Goal: Task Accomplishment & Management: Manage account settings

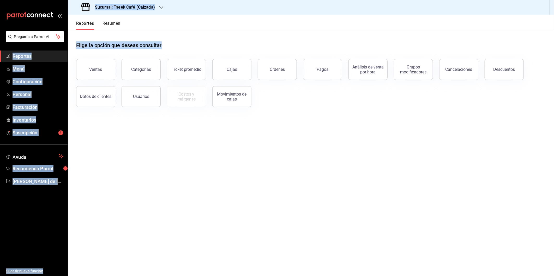
drag, startPoint x: 338, startPoint y: 161, endPoint x: 48, endPoint y: -5, distance: 334.0
click at [48, 0] on html "Pregunta a Parrot AI Reportes Menú Configuración Personal Facturación Inventari…" at bounding box center [277, 138] width 554 height 276
click at [251, 35] on div "Elige la opción que deseas consultar" at bounding box center [310, 41] width 469 height 23
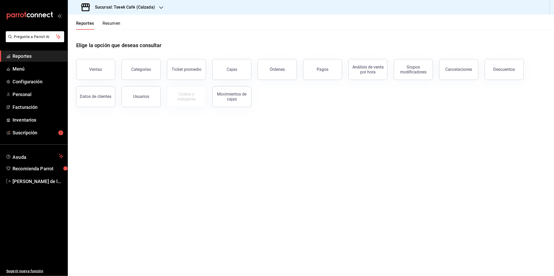
click at [285, 155] on main "Elige la opción que deseas consultar Ventas Categorías Ticket promedio Cajas Ór…" at bounding box center [311, 153] width 486 height 247
click at [37, 106] on span "Facturación" at bounding box center [38, 107] width 51 height 7
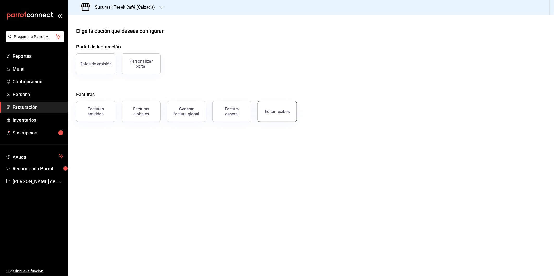
click at [277, 106] on button "Editar recibos" at bounding box center [277, 111] width 39 height 21
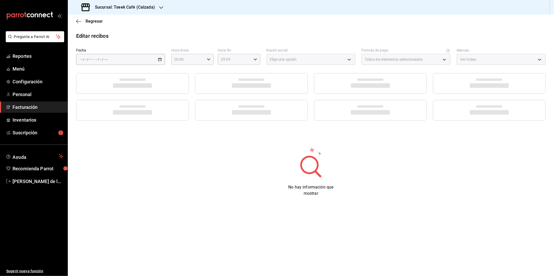
type input "73967a22-07ac-4ce9-b5ea-9ffcd4b244b9"
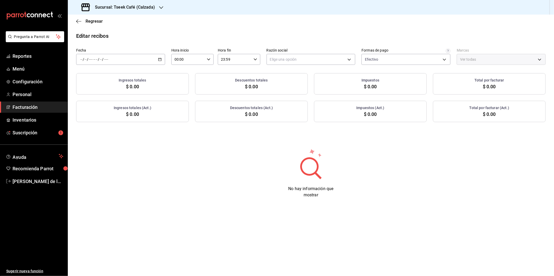
click at [147, 51] on label "Fecha" at bounding box center [120, 51] width 89 height 4
click at [146, 57] on div "/ / - / /" at bounding box center [120, 59] width 89 height 11
click at [106, 132] on span "Rango de fechas" at bounding box center [101, 133] width 40 height 5
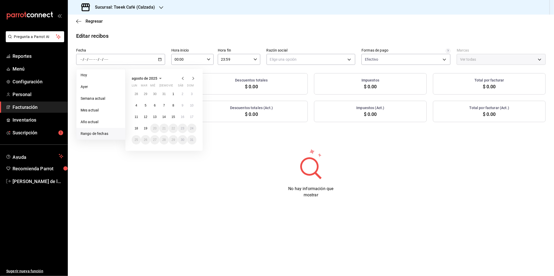
click at [205, 34] on div "Editar recibos" at bounding box center [311, 36] width 486 height 8
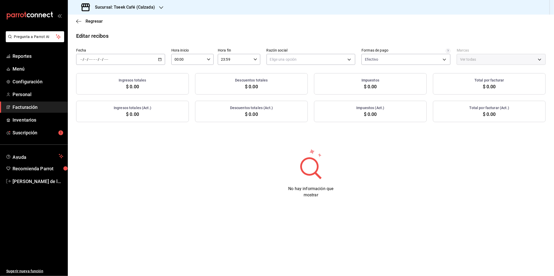
click at [159, 62] on div "/ / - / /" at bounding box center [120, 59] width 89 height 11
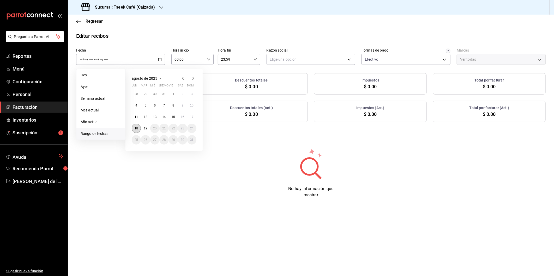
click at [135, 128] on abbr "18" at bounding box center [136, 129] width 3 height 4
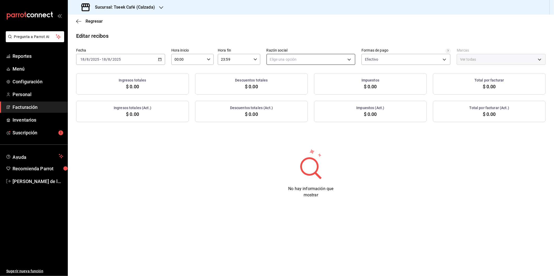
click at [294, 55] on body "Pregunta a Parrot AI Reportes Menú Configuración Personal Facturación Inventari…" at bounding box center [277, 138] width 554 height 276
click at [290, 87] on li "GRUPO TSEEK DEL NOROESTE" at bounding box center [311, 86] width 88 height 10
type input "fdc6fdac-ea0d-4fb2-9085-4ef80e4c9cd6"
type input "18d9f73d-61ed-4fc8-a0ec-87c929603494"
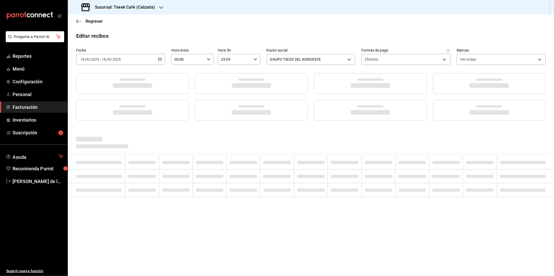
click at [147, 4] on h3 "Sucursal: Tseek Café (Calzada)" at bounding box center [123, 7] width 64 height 6
click at [110, 30] on div "Tseek Cafe ([GEOGRAPHIC_DATA])" at bounding box center [107, 34] width 78 height 12
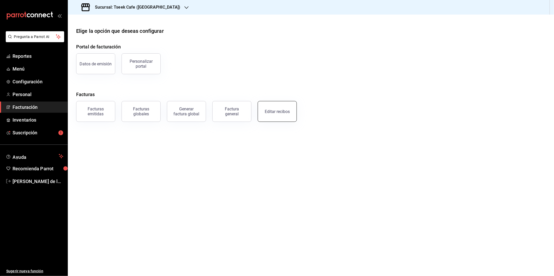
click at [282, 110] on div "Editar recibos" at bounding box center [277, 111] width 25 height 5
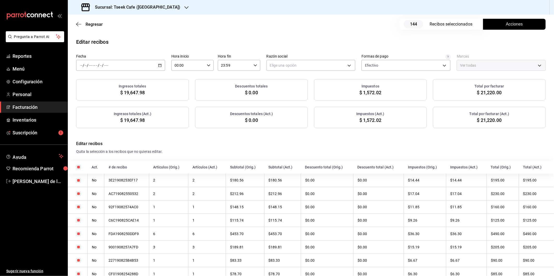
type input "a6c94f89-2ed6-46a1-82bd-92c01fab0e94"
click at [137, 67] on div "/ / - / /" at bounding box center [120, 65] width 89 height 11
click at [102, 139] on span "Rango de fechas" at bounding box center [101, 139] width 40 height 5
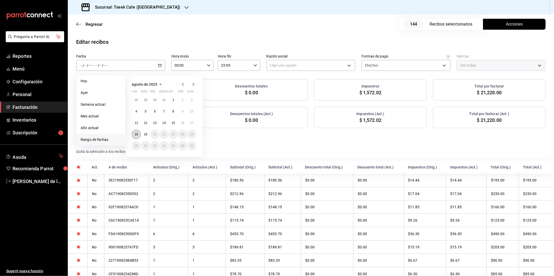
click at [137, 133] on abbr "18" at bounding box center [136, 135] width 3 height 4
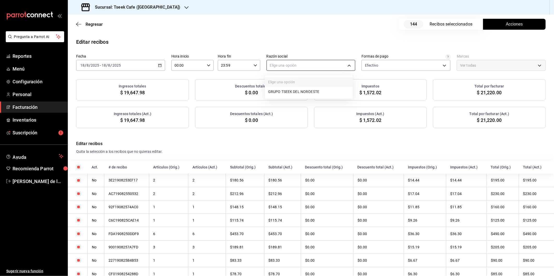
click at [332, 65] on body "Pregunta a Parrot AI Reportes Menú Configuración Personal Facturación Inventari…" at bounding box center [277, 138] width 554 height 276
click at [296, 90] on li "GRUPO TSEEK DEL NOROESTE" at bounding box center [309, 92] width 88 height 10
type input "6eca467f-372b-4b56-9453-53fa34339664"
type input "e48aee5e-83eb-415e-8277-edc072ba9fa6"
click at [515, 24] on span "Acciones" at bounding box center [514, 24] width 17 height 6
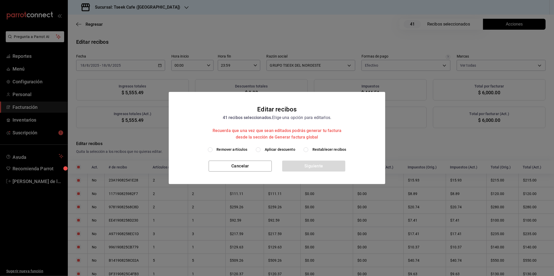
click at [286, 148] on span "Aplicar descuento" at bounding box center [280, 149] width 31 height 5
click at [260, 148] on input "Aplicar descuento" at bounding box center [258, 150] width 5 height 5
radio input "true"
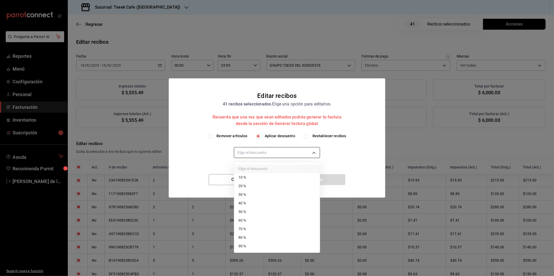
click at [278, 154] on body "Pregunta a Parrot AI Reportes Menú Configuración Personal Facturación Inventari…" at bounding box center [277, 138] width 554 height 276
click at [262, 204] on li "40 %" at bounding box center [277, 203] width 86 height 9
type input "40"
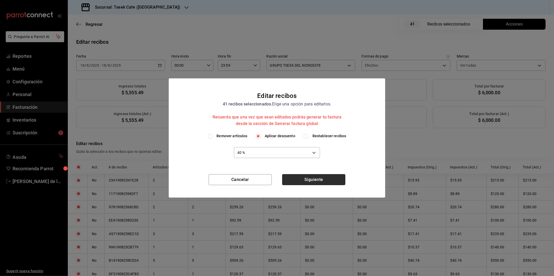
click at [316, 178] on button "Siguiente" at bounding box center [313, 179] width 63 height 11
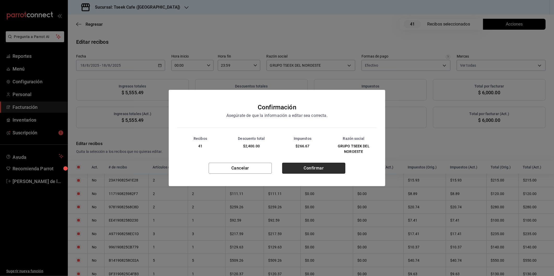
click at [317, 169] on button "Confirmar" at bounding box center [313, 168] width 63 height 11
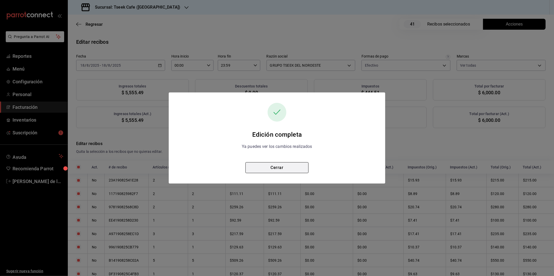
click at [279, 169] on button "Cerrar" at bounding box center [276, 167] width 63 height 11
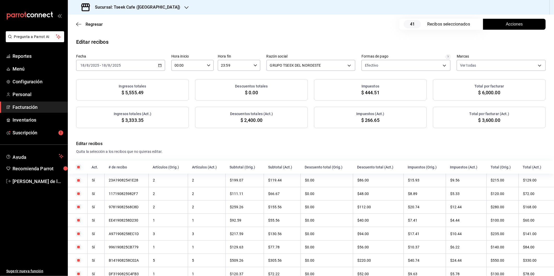
click at [150, 58] on label "Fecha" at bounding box center [120, 57] width 89 height 4
click at [150, 66] on div "[DATE] [DATE] - [DATE] [DATE]" at bounding box center [120, 65] width 89 height 11
click at [150, 11] on div "Sucursal: Tseek Cafe ([GEOGRAPHIC_DATA])" at bounding box center [131, 7] width 119 height 15
click at [112, 25] on div "Tseek Cafe (Reforma)" at bounding box center [107, 22] width 70 height 5
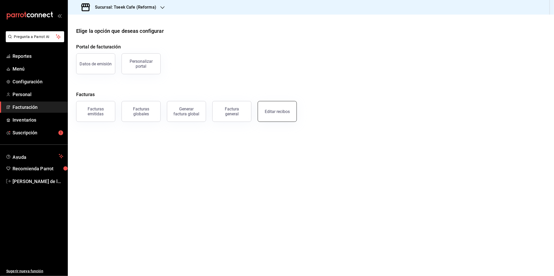
click at [272, 114] on button "Editar recibos" at bounding box center [277, 111] width 39 height 21
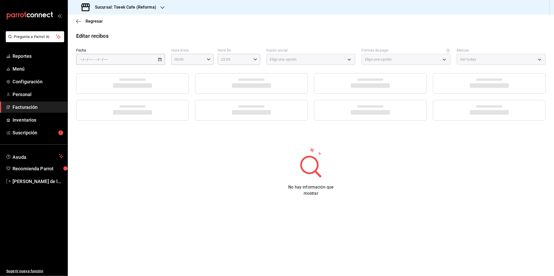
type input "66997c91-05ea-4bb7-a37a-48eae8dc81e8"
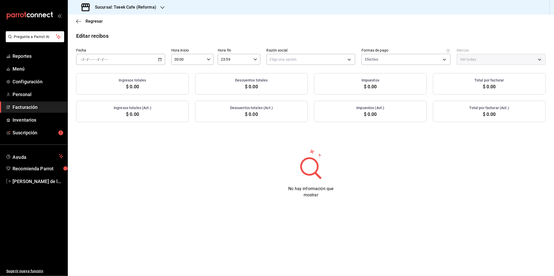
click at [153, 64] on div "/ / - / /" at bounding box center [120, 59] width 89 height 11
click at [102, 85] on span "Ayer" at bounding box center [101, 86] width 40 height 5
click at [310, 59] on body "Pregunta a Parrot AI Reportes Menú Configuración Personal Facturación Inventari…" at bounding box center [277, 138] width 554 height 276
click at [299, 80] on ul "Elige una opción GRUPO TSEEK DEL NOROESTE" at bounding box center [311, 81] width 88 height 23
click at [302, 84] on li "GRUPO TSEEK DEL NOROESTE" at bounding box center [311, 86] width 88 height 10
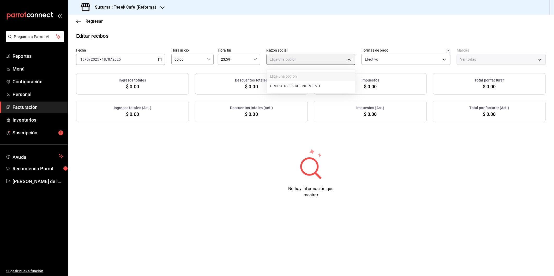
type input "34cacc2b-01fe-412f-b909-7af0a0edc929"
type input "007138e5-69dd-4443-9d50-6c2aa0b03d3e"
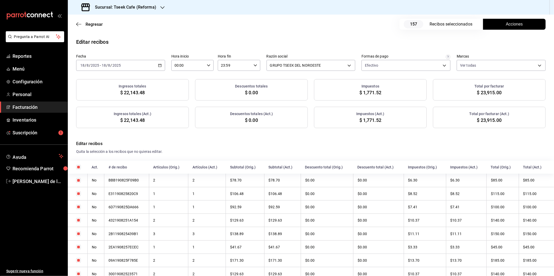
click at [514, 26] on span "Acciones" at bounding box center [514, 24] width 17 height 6
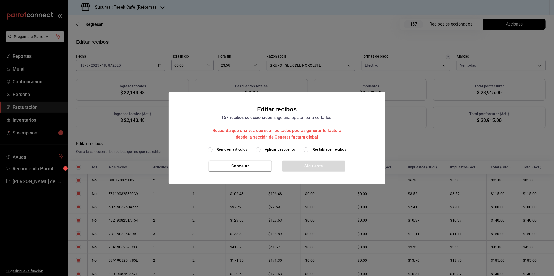
click at [282, 149] on span "Aplicar descuento" at bounding box center [280, 149] width 31 height 5
click at [260, 149] on input "Aplicar descuento" at bounding box center [258, 150] width 5 height 5
radio input "true"
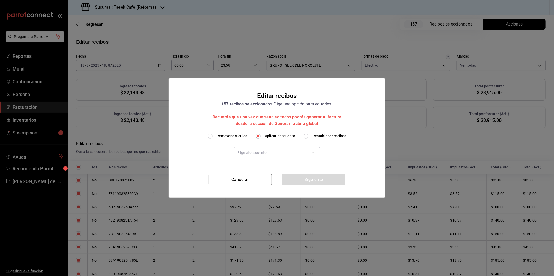
click at [306, 179] on div "Siguiente" at bounding box center [313, 179] width 63 height 11
click at [277, 155] on body "Pregunta a Parrot AI Reportes Menú Configuración Personal Facturación Inventari…" at bounding box center [277, 138] width 554 height 276
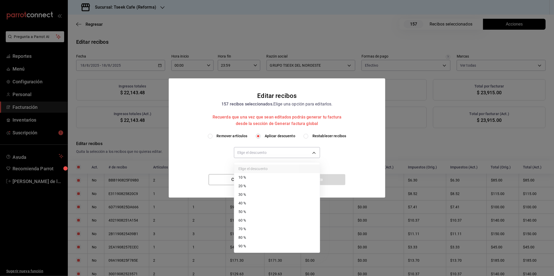
click at [254, 202] on li "40 %" at bounding box center [277, 203] width 86 height 9
type input "40"
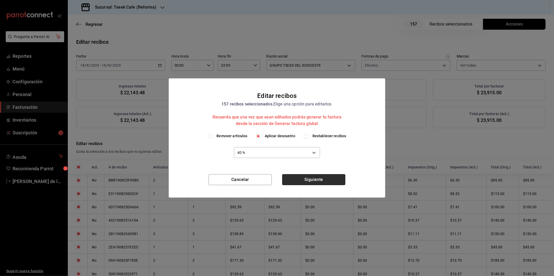
click at [316, 179] on button "Siguiente" at bounding box center [313, 179] width 63 height 11
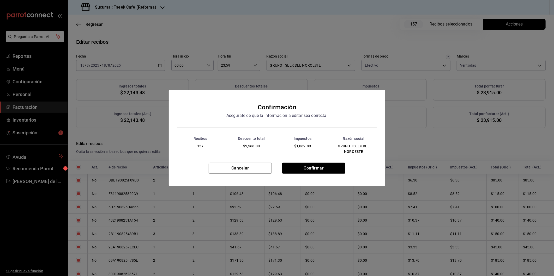
click at [314, 162] on div "Recibos 157 Descuento total $9,566.00 Impuestos $1,062.89 Razón social GRUPO TS…" at bounding box center [277, 145] width 216 height 35
click at [315, 167] on button "Confirmar" at bounding box center [313, 168] width 63 height 11
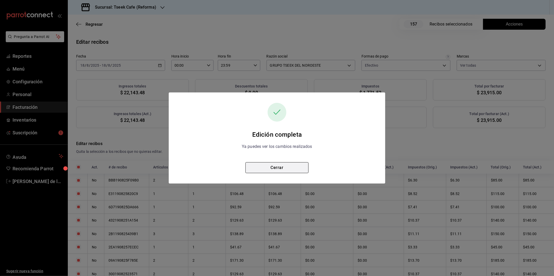
click at [270, 172] on button "Cerrar" at bounding box center [276, 167] width 63 height 11
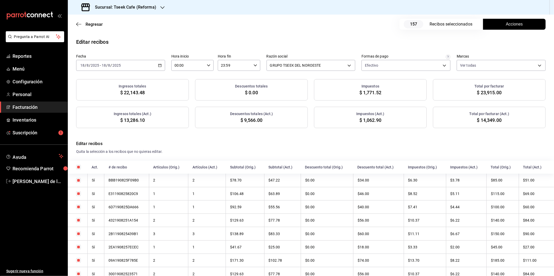
click at [153, 8] on h3 "Sucursal: Tseek Cafe (Reforma)" at bounding box center [123, 7] width 65 height 6
click at [108, 44] on div "Tseek Café (Calzada)" at bounding box center [107, 45] width 70 height 5
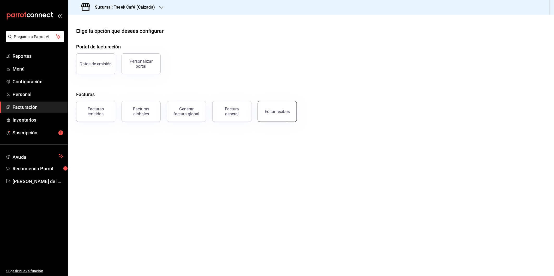
click at [273, 109] on div "Editar recibos" at bounding box center [277, 111] width 25 height 5
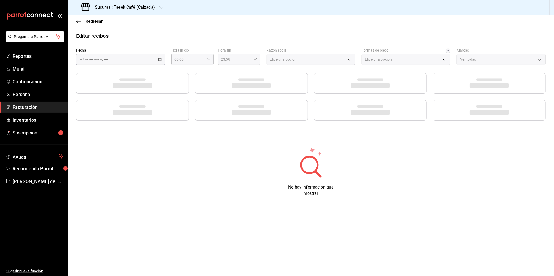
type input "73967a22-07ac-4ce9-b5ea-9ffcd4b244b9"
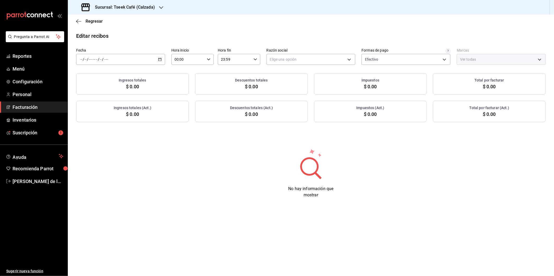
click at [149, 60] on div "/ / - / /" at bounding box center [120, 59] width 89 height 11
click at [90, 84] on li "Ayer" at bounding box center [100, 87] width 49 height 12
click at [299, 59] on body "Pregunta a Parrot AI Reportes Menú Configuración Personal Facturación Inventari…" at bounding box center [277, 138] width 554 height 276
click at [297, 87] on li "GRUPO TSEEK DEL NOROESTE" at bounding box center [311, 86] width 88 height 10
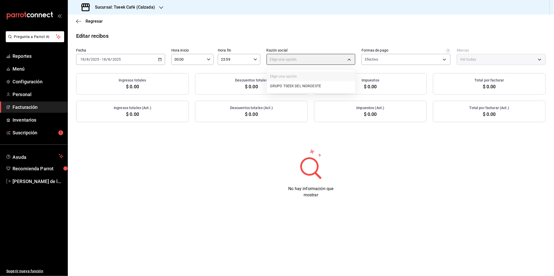
type input "fdc6fdac-ea0d-4fb2-9085-4ef80e4c9cd6"
type input "18d9f73d-61ed-4fc8-a0ec-87c929603494"
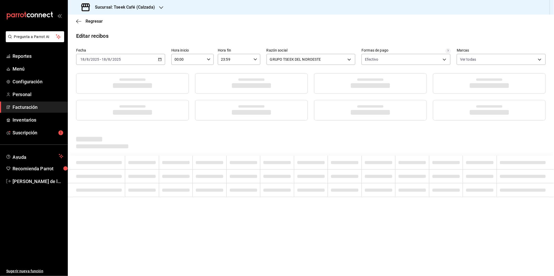
click at [364, 42] on div "Editar recibos Fecha [DATE] [DATE] - [DATE] [DATE] Hora inicio 00:00 Hora inici…" at bounding box center [311, 125] width 486 height 186
drag, startPoint x: 364, startPoint y: 42, endPoint x: 407, endPoint y: 56, distance: 45.3
click at [407, 56] on div "Editar recibos Fecha [DATE] [DATE] - [DATE] [DATE] Hora inicio 00:00 Hora inici…" at bounding box center [311, 125] width 486 height 186
click at [327, 46] on div "Editar recibos Fecha [DATE] [DATE] - [DATE] [DATE] Hora inicio 00:00 Hora inici…" at bounding box center [311, 125] width 486 height 186
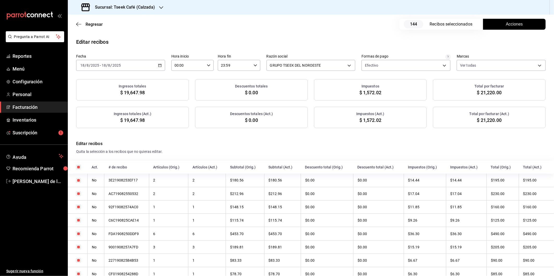
click at [528, 32] on div "Regresar 144 Recibos seleccionados Acciones" at bounding box center [311, 24] width 486 height 19
click at [523, 28] on button "Acciones" at bounding box center [514, 24] width 63 height 11
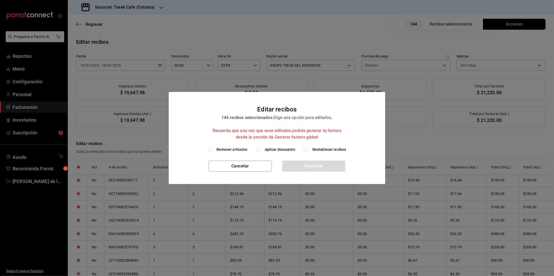
click at [286, 150] on span "Aplicar descuento" at bounding box center [280, 149] width 31 height 5
click at [260, 150] on input "Aplicar descuento" at bounding box center [258, 150] width 5 height 5
radio input "true"
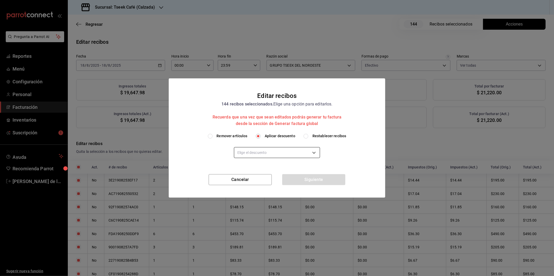
click at [270, 155] on body "Pregunta a Parrot AI Reportes Menú Configuración Personal Facturación Inventari…" at bounding box center [277, 138] width 554 height 276
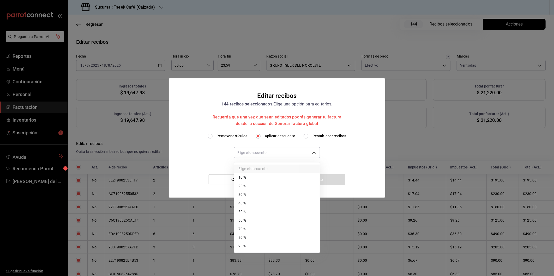
click at [251, 204] on li "40 %" at bounding box center [277, 203] width 86 height 9
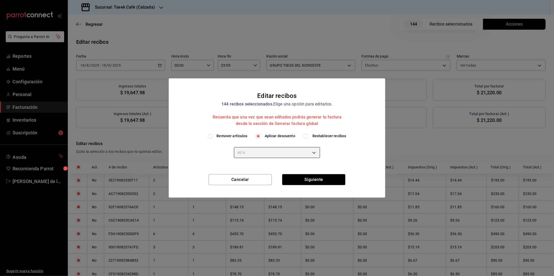
type input "40"
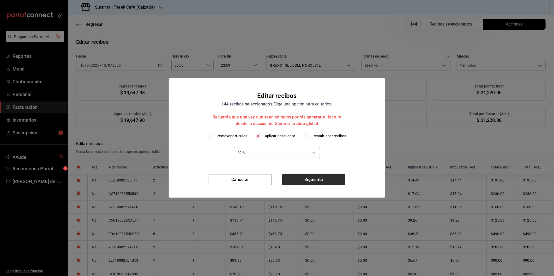
click at [319, 178] on button "Siguiente" at bounding box center [313, 179] width 63 height 11
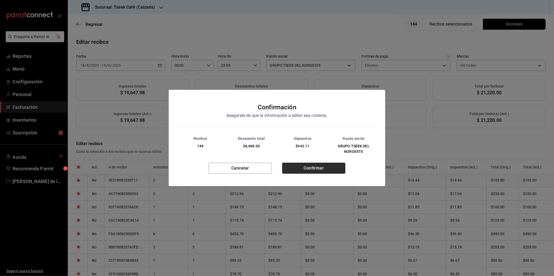
click at [316, 166] on button "Confirmar" at bounding box center [313, 168] width 63 height 11
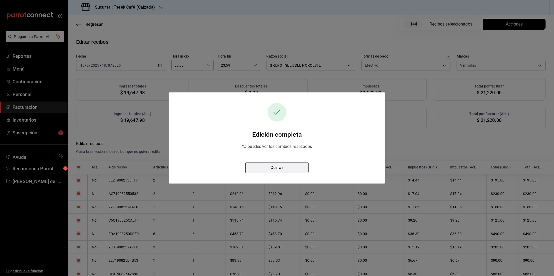
click at [261, 169] on button "Cerrar" at bounding box center [276, 167] width 63 height 11
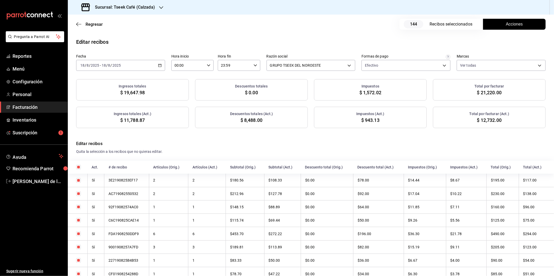
click at [197, 20] on div "Regresar 144 Recibos seleccionados Acciones" at bounding box center [311, 24] width 486 height 19
click at [31, 106] on span "Facturación" at bounding box center [38, 107] width 51 height 7
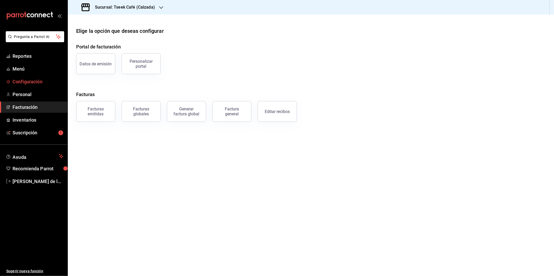
click at [35, 87] on link "Configuración" at bounding box center [34, 81] width 68 height 11
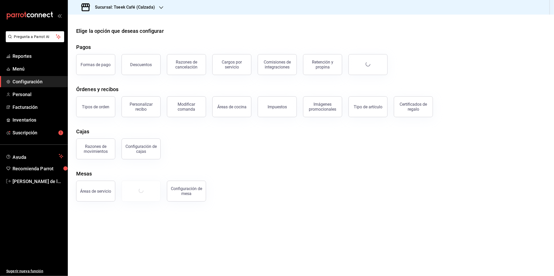
click at [151, 8] on h3 "Sucursal: Tseek Café (Calzada)" at bounding box center [123, 7] width 64 height 6
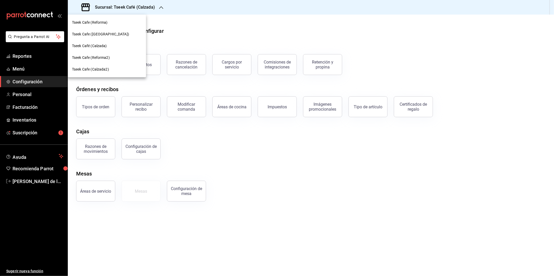
click at [117, 24] on div "Tseek Cafe (Reforma)" at bounding box center [107, 22] width 70 height 5
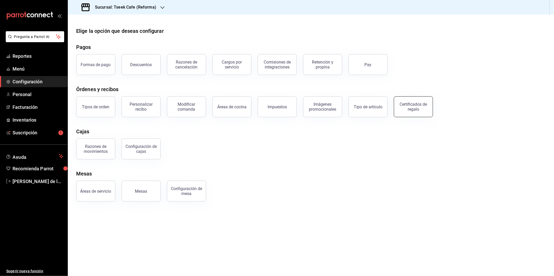
click at [407, 109] on div "Certificados de regalo" at bounding box center [413, 107] width 32 height 10
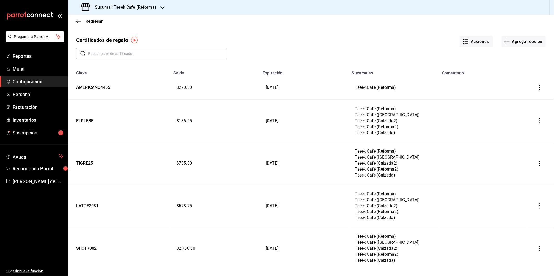
click at [503, 34] on div "Acciones Agregar opción" at bounding box center [386, 38] width 318 height 20
click at [517, 41] on button "Agregar opción" at bounding box center [523, 41] width 44 height 11
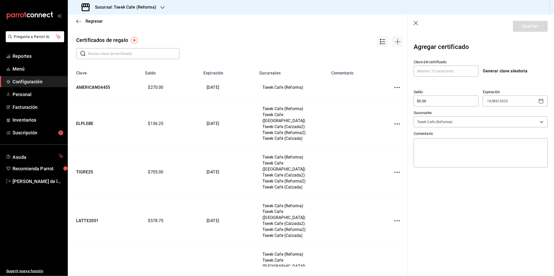
click at [414, 22] on icon "button" at bounding box center [415, 23] width 5 height 5
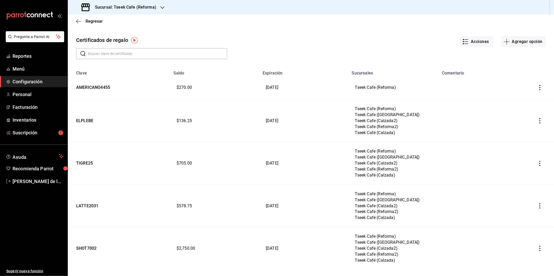
click at [163, 58] on input "text" at bounding box center [157, 53] width 139 height 10
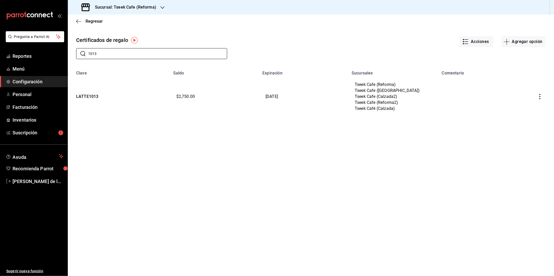
type input "1013"
click at [543, 97] on button "button" at bounding box center [539, 96] width 11 height 11
click at [520, 84] on span "Editar" at bounding box center [513, 85] width 17 height 4
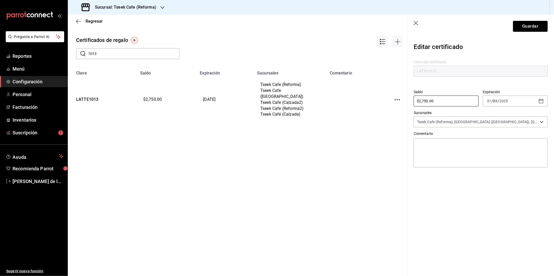
drag, startPoint x: 432, startPoint y: 103, endPoint x: 405, endPoint y: 103, distance: 26.3
click at [405, 103] on div "Regresar Certificados de regalo ​ 1013 ​ Clave Saldo Expiración Sucursales Come…" at bounding box center [311, 146] width 486 height 262
type input "$500"
click at [462, 50] on div "Editar certificado" at bounding box center [480, 48] width 134 height 16
click at [528, 26] on button "Guardar" at bounding box center [530, 26] width 35 height 11
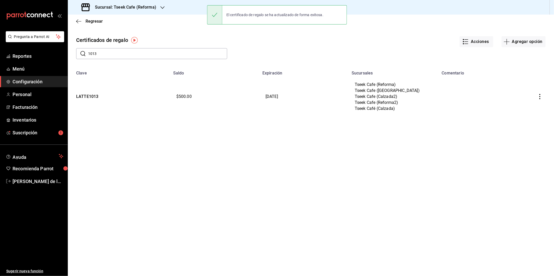
click at [240, 145] on div "Regresar Certificados de regalo Acciones Agregar opción ​ 1013 ​ Clave Saldo Ex…" at bounding box center [311, 146] width 486 height 262
drag, startPoint x: 283, startPoint y: 130, endPoint x: 269, endPoint y: 114, distance: 22.2
click at [282, 130] on div "Regresar Certificados de regalo Acciones Agregar opción ​ 1013 ​ Clave Saldo Ex…" at bounding box center [311, 146] width 486 height 262
drag, startPoint x: 141, startPoint y: 53, endPoint x: 84, endPoint y: 47, distance: 57.2
click at [84, 47] on div "​ 1013 ​" at bounding box center [147, 49] width 159 height 19
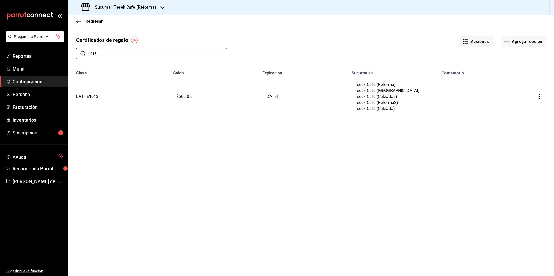
click at [176, 172] on div "Regresar Certificados de regalo Acciones Agregar opción ​ 1013 ​ Clave Saldo Ex…" at bounding box center [311, 146] width 486 height 262
drag, startPoint x: 121, startPoint y: 53, endPoint x: 70, endPoint y: 53, distance: 51.1
click at [70, 53] on div "​ 1013 ​" at bounding box center [147, 49] width 159 height 19
click at [211, 175] on div "Regresar Certificados de regalo Acciones Agregar opción ​ ​ Clave Saldo Expirac…" at bounding box center [311, 146] width 486 height 262
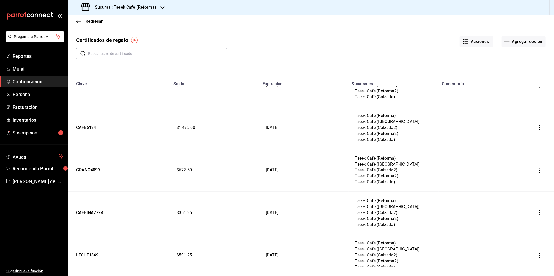
scroll to position [1268, 0]
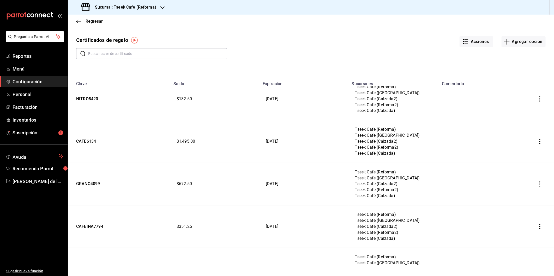
click at [259, 34] on div "Acciones Agregar opción" at bounding box center [386, 38] width 318 height 20
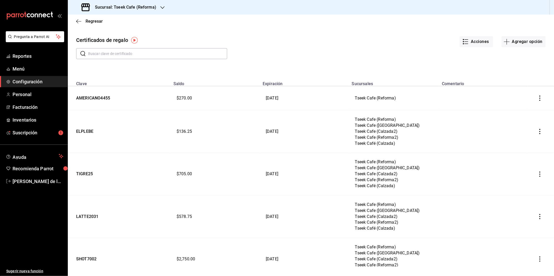
scroll to position [1268, 0]
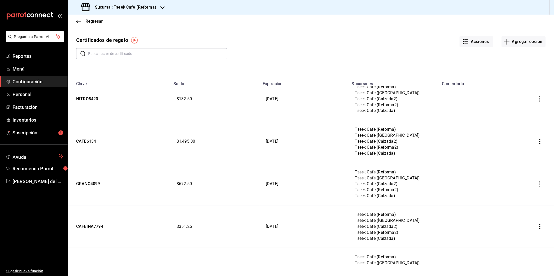
drag, startPoint x: 262, startPoint y: 99, endPoint x: 296, endPoint y: 97, distance: 34.2
click at [296, 97] on td "[DATE]" at bounding box center [303, 99] width 89 height 42
drag, startPoint x: 296, startPoint y: 97, endPoint x: 295, endPoint y: 126, distance: 29.5
click at [295, 126] on td "[DATE]" at bounding box center [303, 141] width 89 height 42
